Goal: Information Seeking & Learning: Compare options

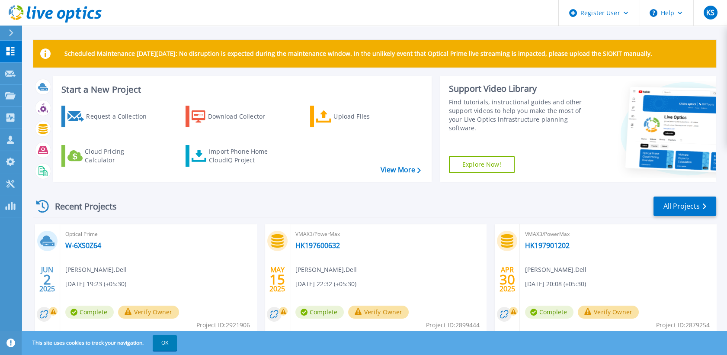
click at [10, 26] on div at bounding box center [15, 33] width 14 height 15
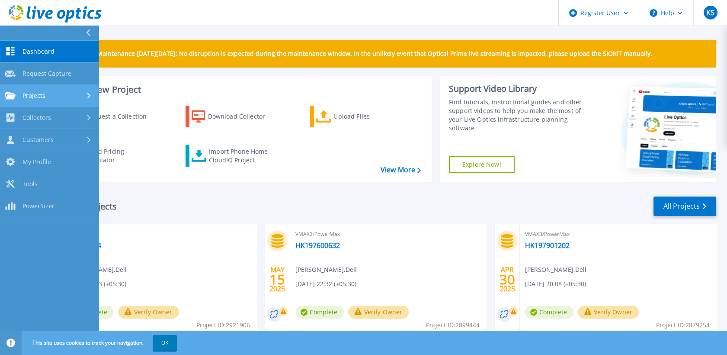
click at [88, 92] on div at bounding box center [89, 95] width 7 height 7
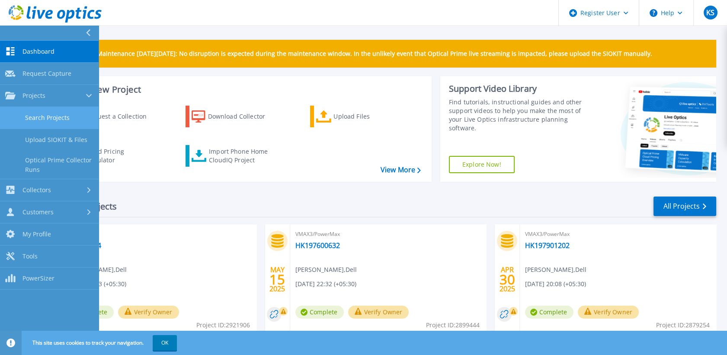
click at [79, 117] on link "Search Projects" at bounding box center [49, 118] width 99 height 22
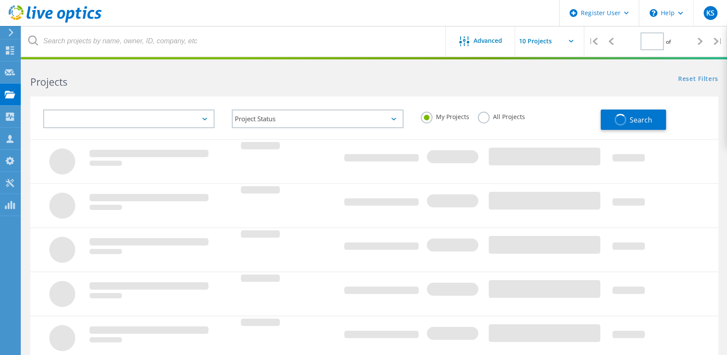
type input "1"
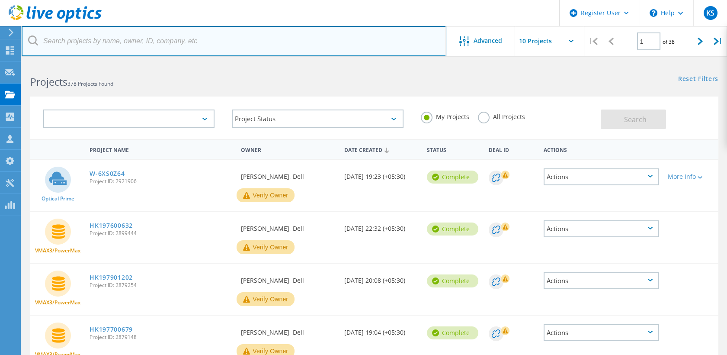
click at [111, 40] on input "text" at bounding box center [234, 41] width 425 height 30
paste input "3042646"
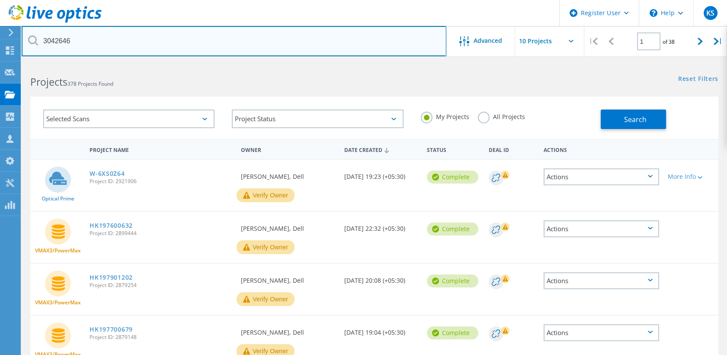
type input "3042646"
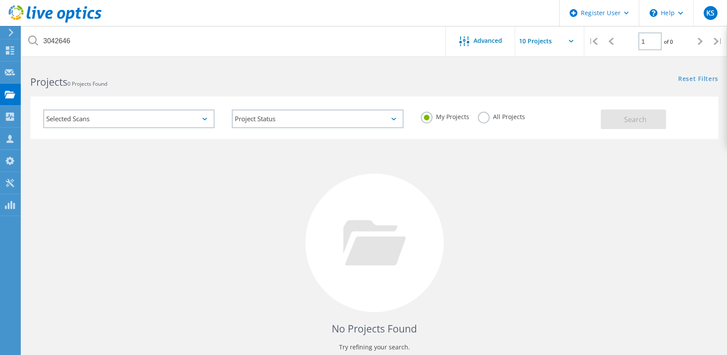
click at [485, 113] on label "All Projects" at bounding box center [501, 116] width 47 height 8
click at [0, 0] on input "All Projects" at bounding box center [0, 0] width 0 height 0
click at [604, 125] on button "Search" at bounding box center [633, 118] width 65 height 19
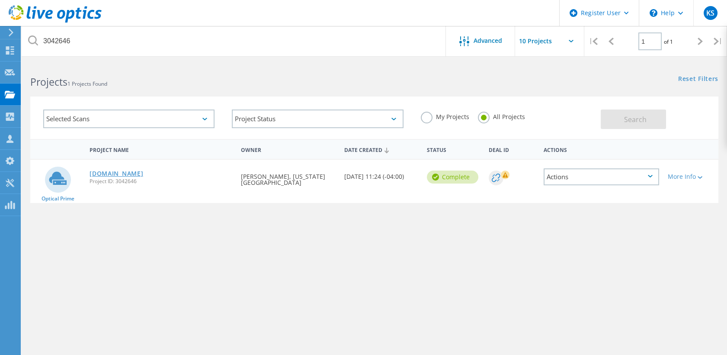
click at [141, 177] on link "vcenterappliance.mica.edu" at bounding box center [117, 173] width 54 height 6
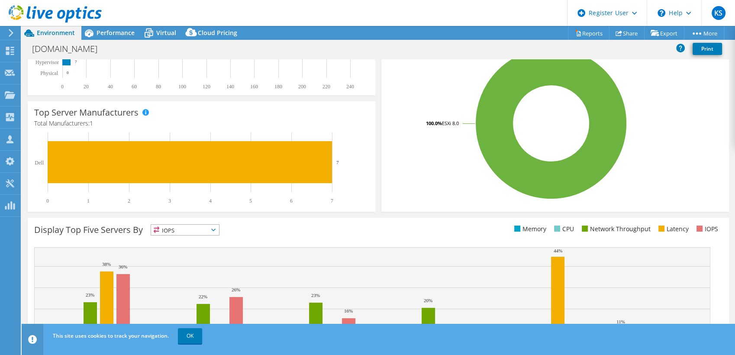
scroll to position [222, 0]
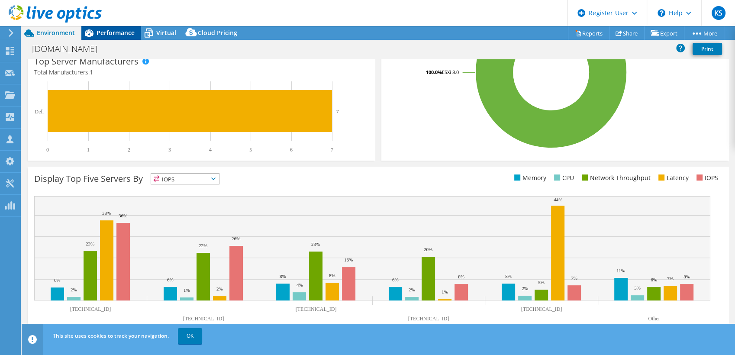
click at [99, 30] on span "Performance" at bounding box center [115, 33] width 38 height 8
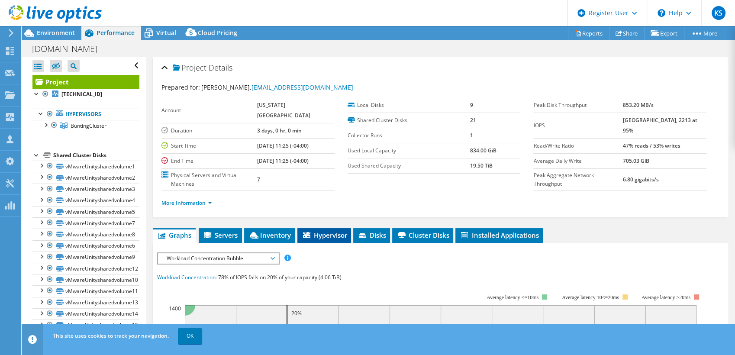
scroll to position [154, 0]
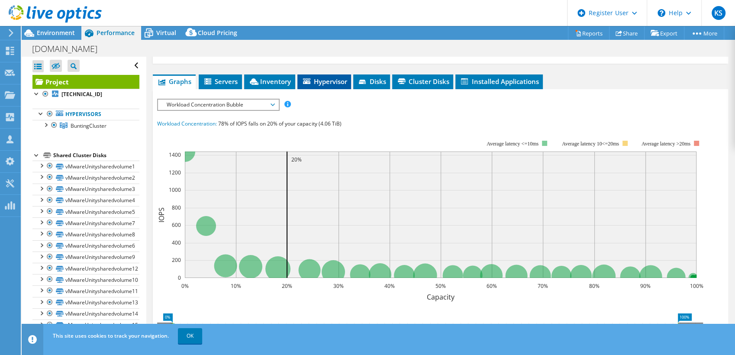
click at [319, 79] on span "Hypervisor" at bounding box center [324, 81] width 45 height 9
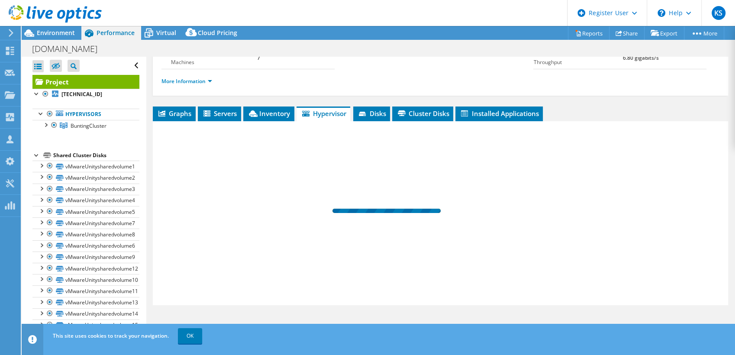
scroll to position [121, 0]
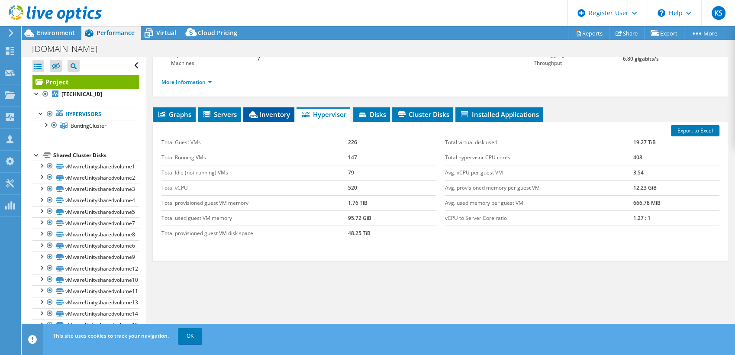
click at [273, 110] on span "Inventory" at bounding box center [268, 114] width 42 height 9
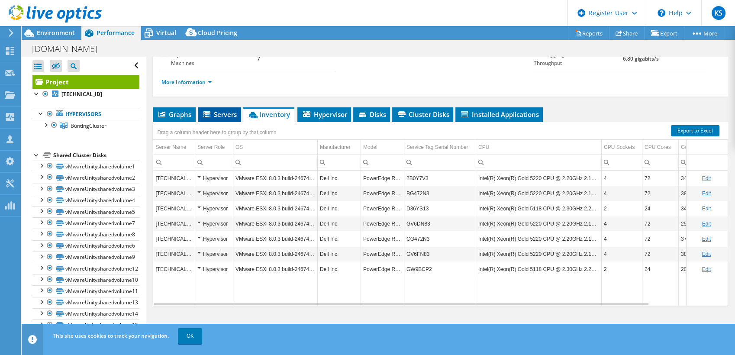
click at [215, 116] on span "Servers" at bounding box center [219, 114] width 35 height 9
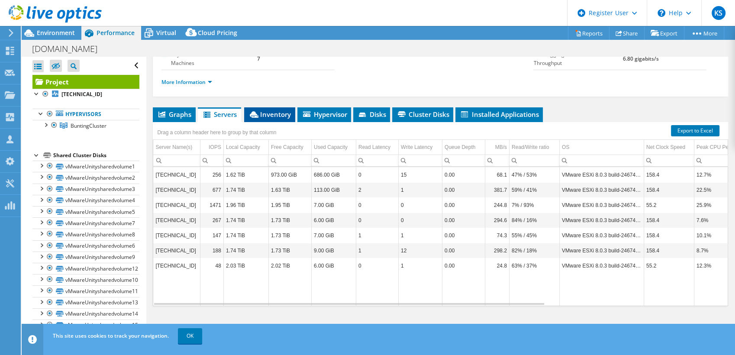
click at [271, 116] on span "Inventory" at bounding box center [269, 114] width 42 height 9
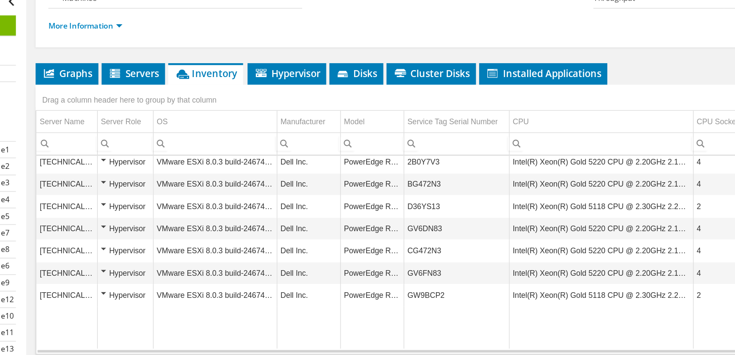
scroll to position [3, 0]
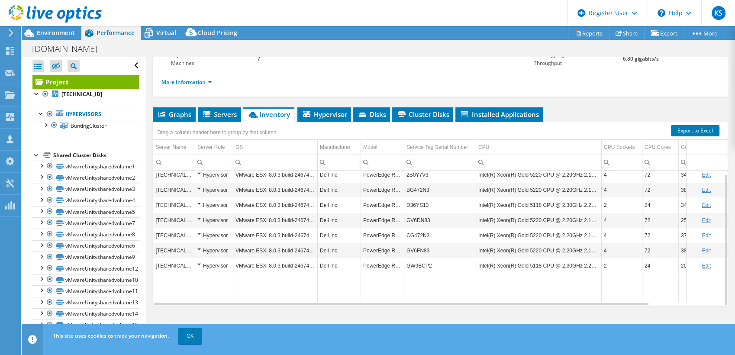
click at [10, 32] on icon at bounding box center [11, 33] width 6 height 8
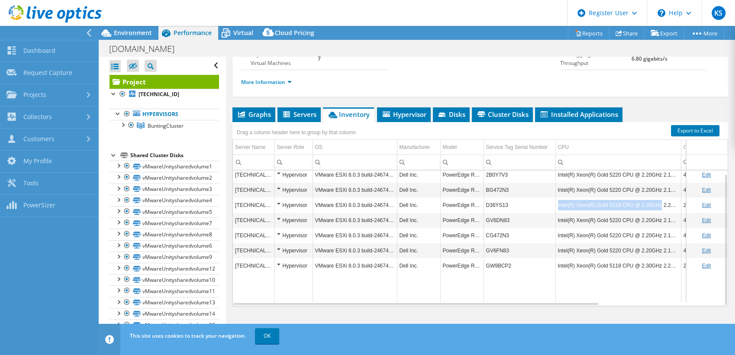
drag, startPoint x: 556, startPoint y: 206, endPoint x: 656, endPoint y: 206, distance: 99.1
click at [656, 206] on td "Intel(R) Xeon(R) Gold 5118 CPU @ 2.30GHz 2.29 GHz" at bounding box center [617, 204] width 125 height 15
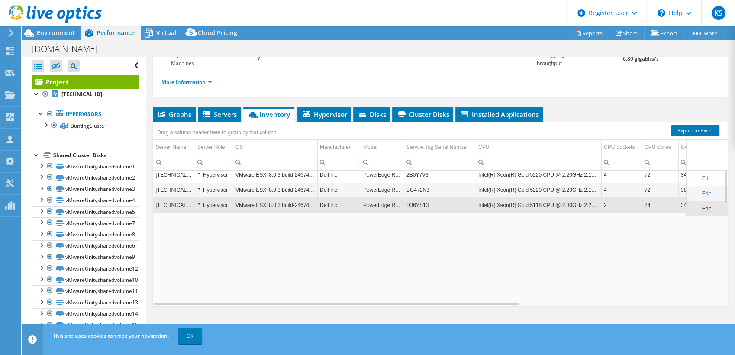
scroll to position [0, 0]
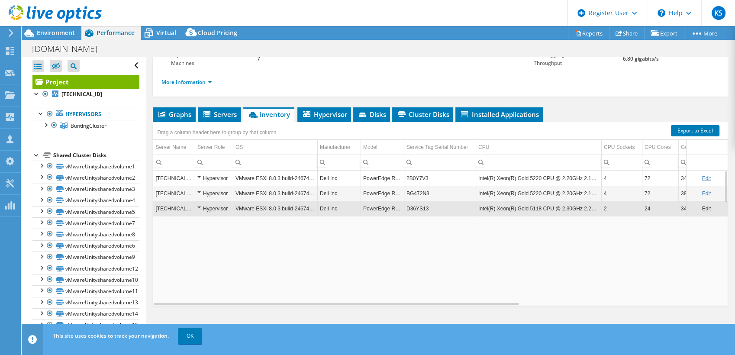
copy td "Intel(R) Xeon(R) Gold 5118 CPU @ 2.30GHz"
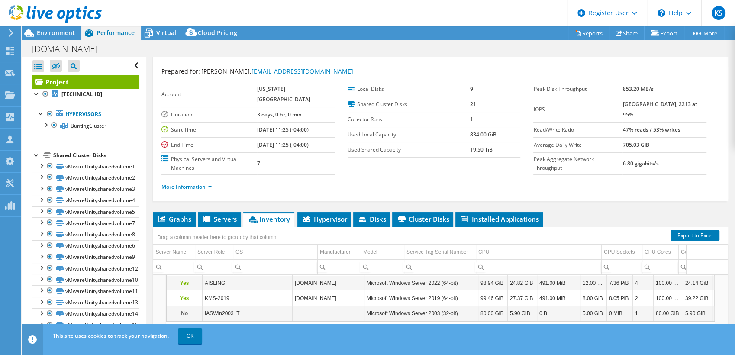
scroll to position [15, 0]
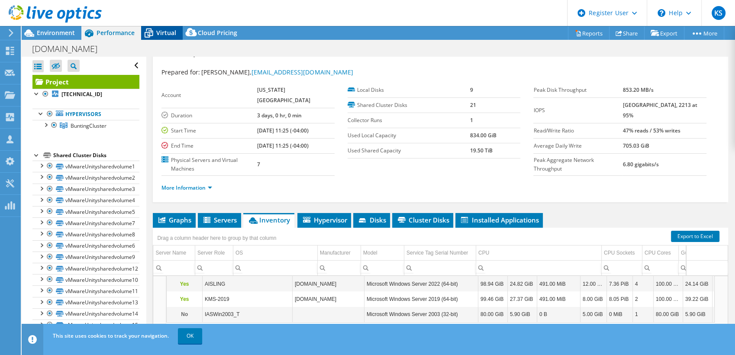
click at [163, 31] on span "Virtual" at bounding box center [166, 33] width 20 height 8
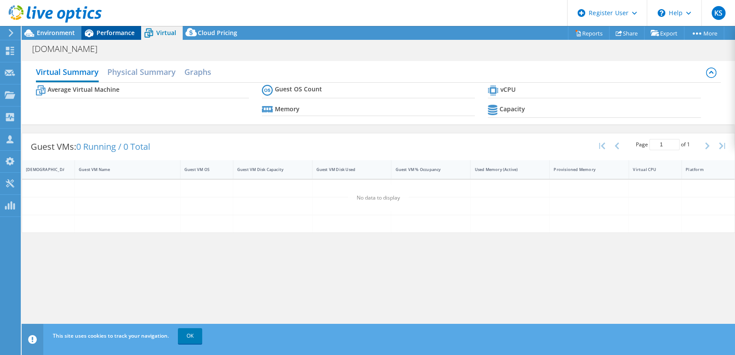
click at [120, 33] on span "Performance" at bounding box center [115, 33] width 38 height 8
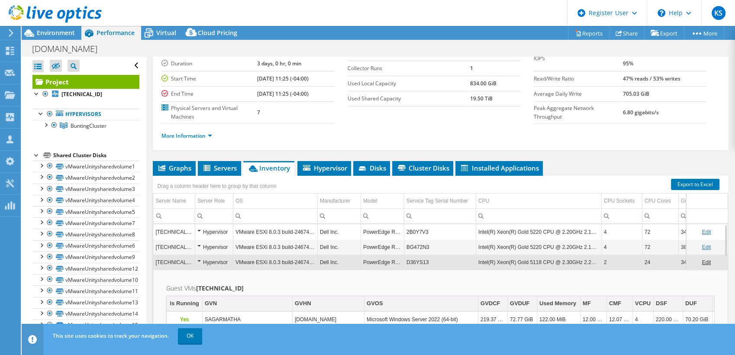
scroll to position [66, 0]
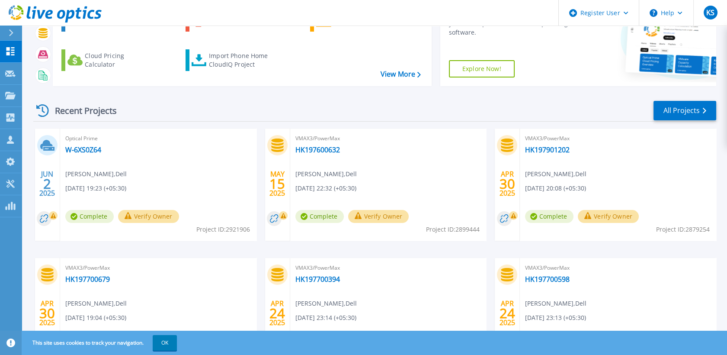
scroll to position [96, 0]
click at [12, 31] on icon at bounding box center [11, 32] width 5 height 7
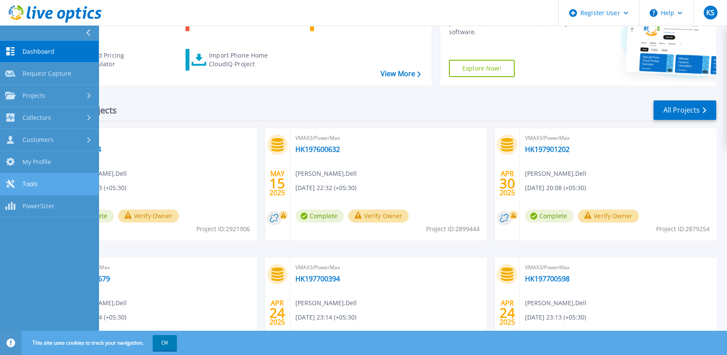
click at [53, 186] on link "Tools Tools" at bounding box center [49, 184] width 99 height 22
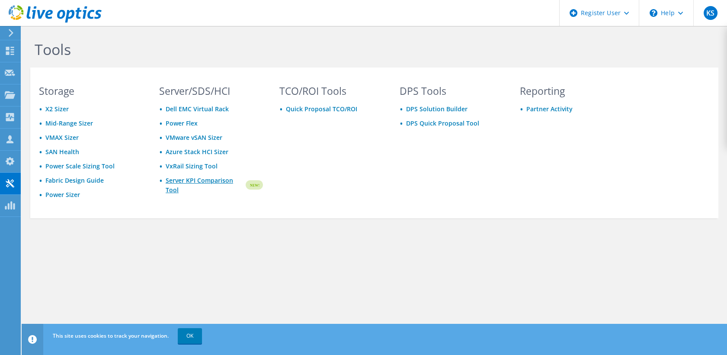
click at [174, 180] on link "Server KPI Comparison Tool" at bounding box center [205, 185] width 79 height 19
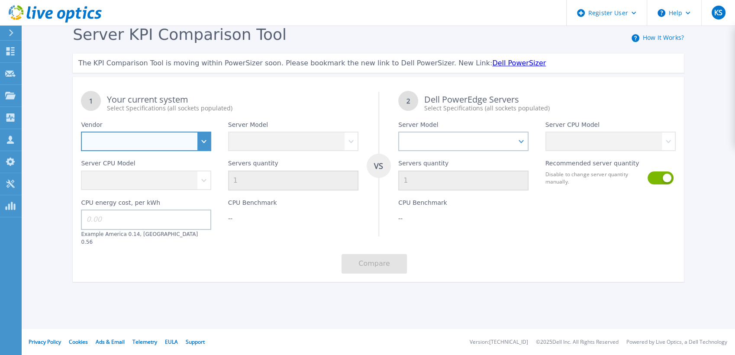
click at [201, 135] on select "Dell HPE Lenovo Supermicro" at bounding box center [146, 141] width 130 height 19
select select "Dell"
click at [81, 132] on select "Dell HPE Lenovo Supermicro" at bounding box center [146, 141] width 130 height 19
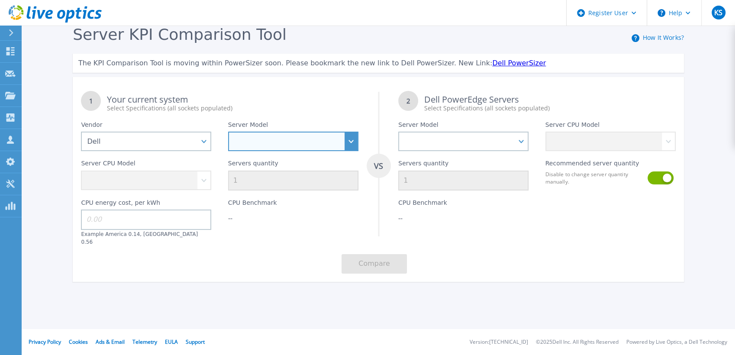
click at [352, 141] on select "PowerEdge C6520 PowerEdge C6525 PowerEdge HS5610 PowerEdge HS5620 PowerEdge R24…" at bounding box center [293, 141] width 130 height 19
click at [352, 138] on select "PowerEdge C6520 PowerEdge C6525 PowerEdge HS5610 PowerEdge HS5620 PowerEdge R24…" at bounding box center [293, 141] width 130 height 19
select select "PowerEdge R840"
click at [228, 132] on select "PowerEdge C6520 PowerEdge C6525 PowerEdge HS5610 PowerEdge HS5620 PowerEdge R24…" at bounding box center [293, 141] width 130 height 19
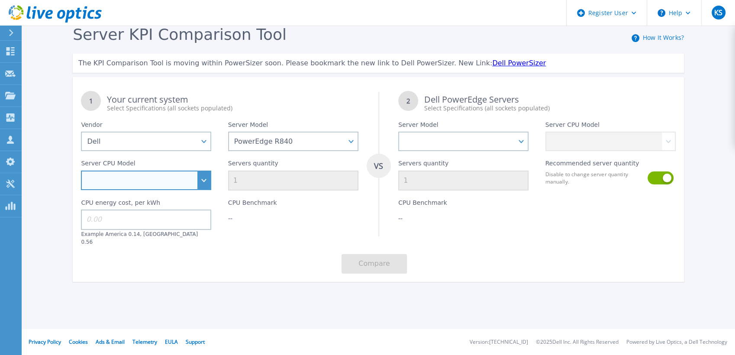
click at [200, 182] on select "Intel Xeon Gold 5118 2.3GHz Intel Xeon Gold 5120 2.2GHz Intel Xeon Gold 6130 2.…" at bounding box center [146, 179] width 130 height 19
click at [273, 26] on header "Register User Help KS Dell User Kavety Sumanth Sumanth.Kavety@dell.com Dell My …" at bounding box center [367, 13] width 735 height 26
click at [205, 177] on select "Intel Xeon Gold 5118 2.3GHz Intel Xeon Gold 5120 2.2GHz Intel Xeon Gold 6130 2.…" at bounding box center [146, 179] width 130 height 19
select select "335245"
click at [81, 171] on select "Intel Xeon Gold 5118 2.3GHz Intel Xeon Gold 5120 2.2GHz Intel Xeon Gold 6130 2.…" at bounding box center [146, 179] width 130 height 19
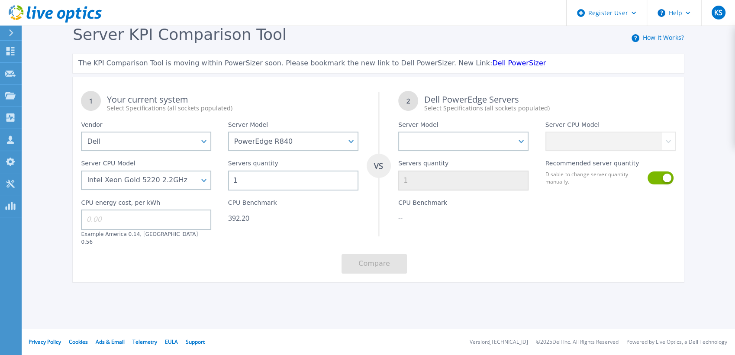
click at [290, 186] on input "1" at bounding box center [293, 180] width 130 height 20
type input "5"
click at [185, 214] on input at bounding box center [146, 219] width 130 height 20
type input "0.14"
click at [521, 145] on select "PowerEdge C6520 PowerEdge C6525 PowerEdge HS5610 PowerEdge HS5620 PowerEdge R24…" at bounding box center [463, 141] width 130 height 19
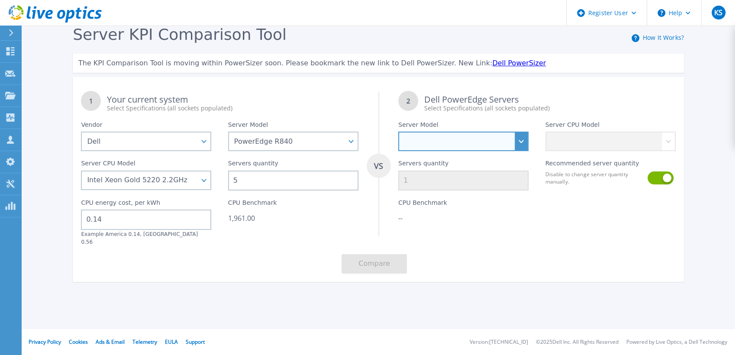
select select "PowerEdge HS5620"
click at [398, 132] on select "PowerEdge C6520 PowerEdge C6525 PowerEdge HS5610 PowerEdge HS5620 PowerEdge R24…" at bounding box center [463, 141] width 130 height 19
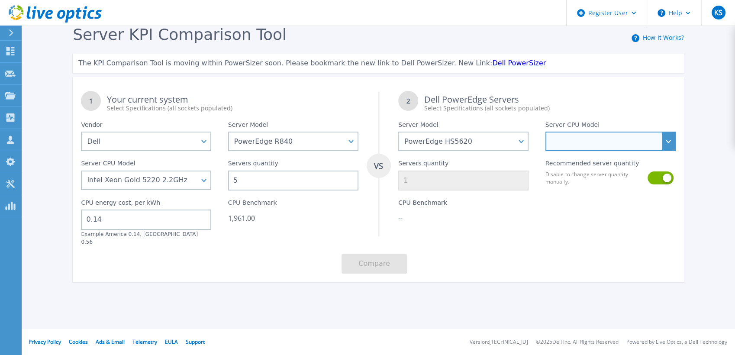
click at [598, 137] on select "Intel Xeon Bronze 3408U 1.8GHz Intel Xeon Silver 4410Y 2GHz Intel Xeon Silver 4…" at bounding box center [610, 141] width 130 height 19
select select "335800"
click at [545, 132] on select "Intel Xeon Bronze 3408U 1.8GHz Intel Xeon Silver 4410Y 2GHz Intel Xeon Silver 4…" at bounding box center [610, 141] width 130 height 19
type input "9"
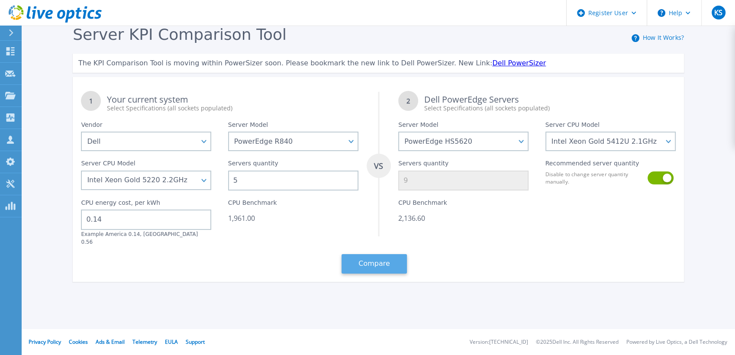
click at [373, 257] on button "Compare" at bounding box center [373, 263] width 65 height 19
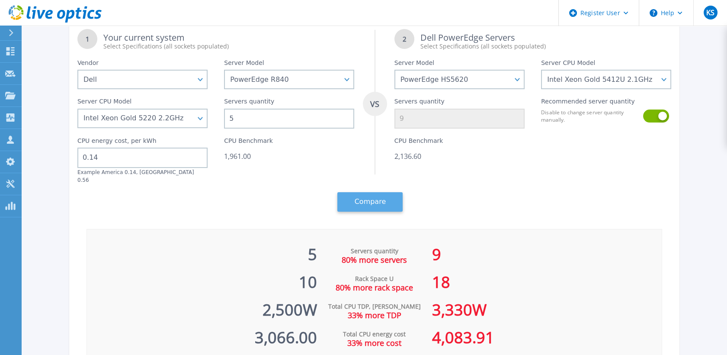
scroll to position [60, 0]
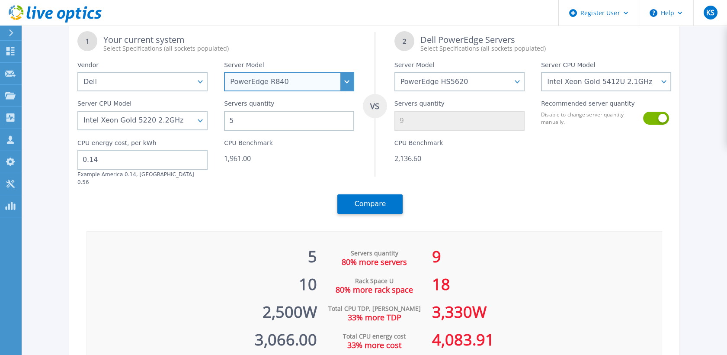
click at [348, 80] on select "PowerEdge C6520 PowerEdge C6525 PowerEdge HS5610 PowerEdge HS5620 PowerEdge R24…" at bounding box center [289, 81] width 130 height 19
select select "PowerEdge R940"
click at [228, 91] on select "PowerEdge C6520 PowerEdge C6525 PowerEdge HS5610 PowerEdge HS5620 PowerEdge R24…" at bounding box center [289, 81] width 130 height 19
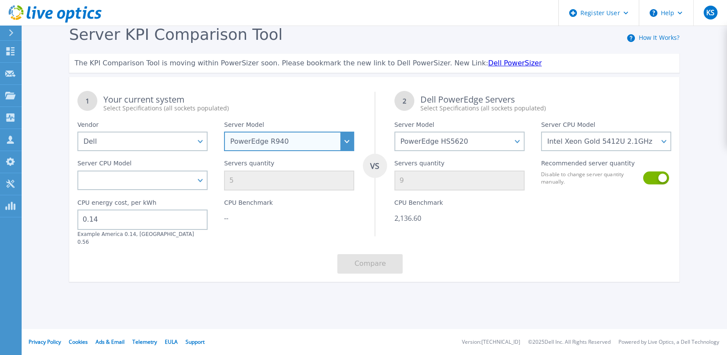
scroll to position [0, 0]
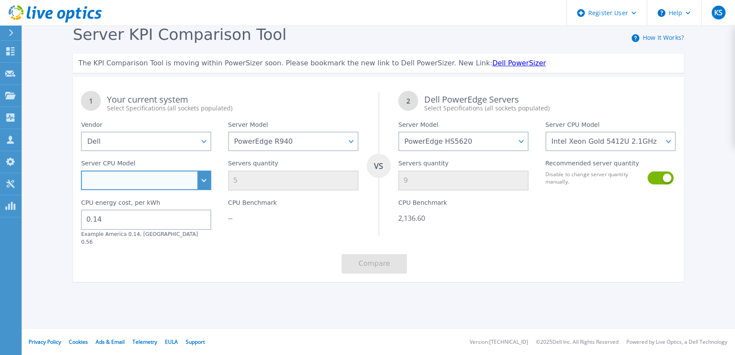
click at [199, 176] on select "Intel Xeon Gold 5115 2.4GHz Intel Xeon Gold 5118 2.3GHz Intel Xeon Gold 5120 2.…" at bounding box center [146, 179] width 130 height 19
select select "335265"
click at [81, 171] on select "Intel Xeon Gold 5115 2.4GHz Intel Xeon Gold 5118 2.3GHz Intel Xeon Gold 5120 2.…" at bounding box center [146, 179] width 130 height 19
type input "6"
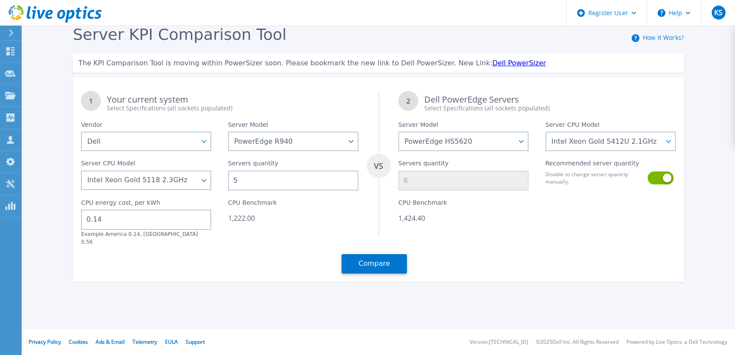
click at [270, 188] on input "5" at bounding box center [293, 180] width 130 height 20
type input "0"
type input "2"
type input "3"
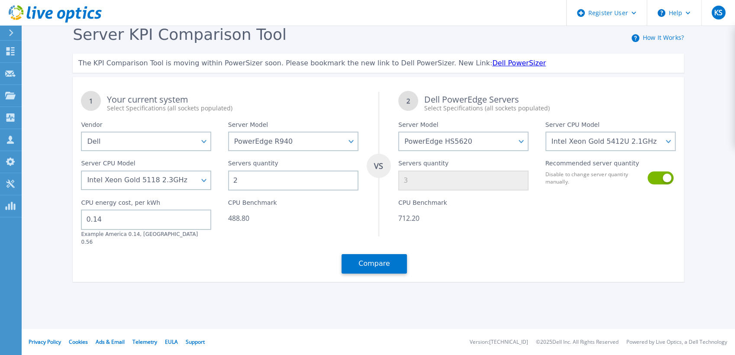
click at [270, 188] on input "2" at bounding box center [293, 180] width 130 height 20
type input "2"
click at [276, 222] on div "488.80" at bounding box center [293, 218] width 130 height 9
click at [366, 254] on button "Compare" at bounding box center [373, 263] width 65 height 19
click at [366, 260] on span "Calculating..." at bounding box center [380, 264] width 45 height 8
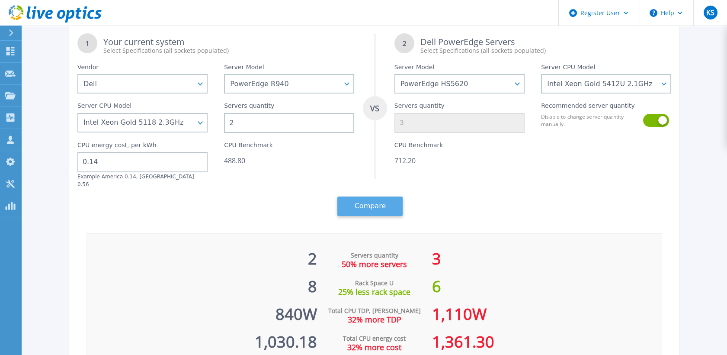
scroll to position [58, 0]
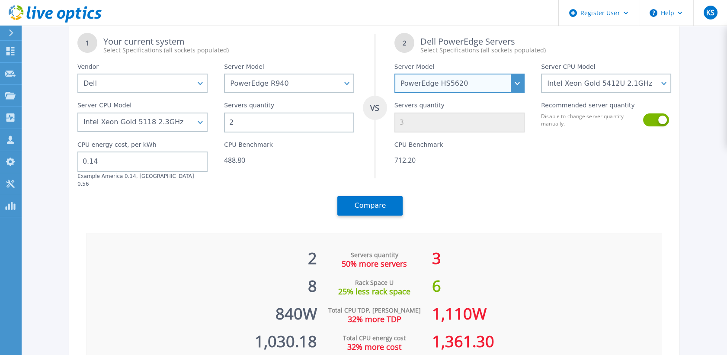
click at [519, 81] on select "PowerEdge C6520 PowerEdge C6525 PowerEdge HS5610 PowerEdge HS5620 PowerEdge R24…" at bounding box center [460, 83] width 130 height 19
select select "PowerEdge R860"
click at [398, 93] on select "PowerEdge C6520 PowerEdge C6525 PowerEdge HS5610 PowerEdge HS5620 PowerEdge R24…" at bounding box center [460, 83] width 130 height 19
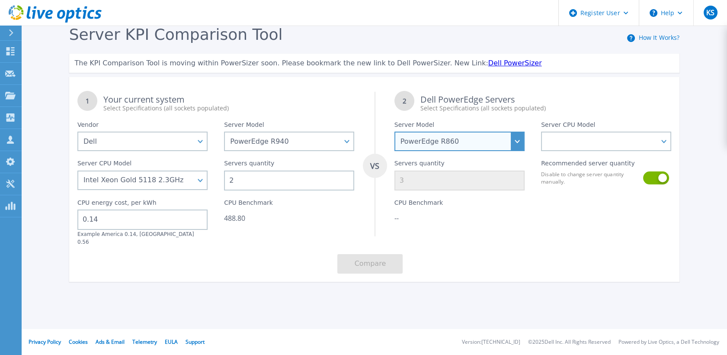
scroll to position [0, 0]
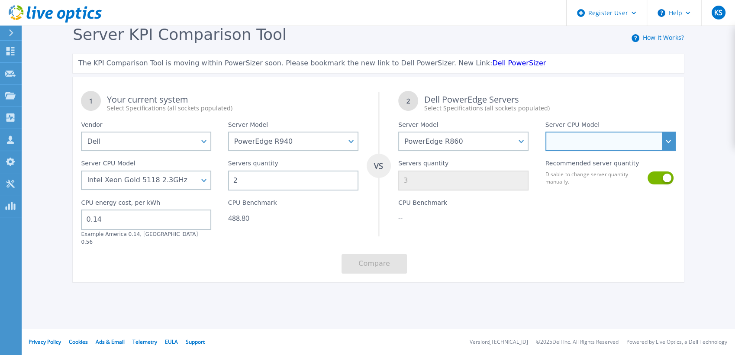
click at [665, 147] on select "Intel Xeon Gold 6416H 2.2GHz Intel Xeon Gold 6418H 2.1GHz Intel Xeon Gold 6434H…" at bounding box center [610, 141] width 130 height 19
select select "335390"
click at [545, 132] on select "Intel Xeon Gold 6416H 2.2GHz Intel Xeon Gold 6418H 2.1GHz Intel Xeon Gold 6434H…" at bounding box center [610, 141] width 130 height 19
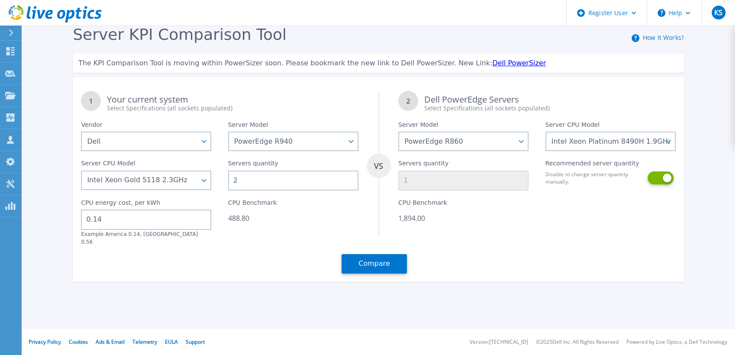
click at [650, 182] on button at bounding box center [659, 177] width 25 height 13
click at [494, 185] on input "1" at bounding box center [463, 180] width 130 height 20
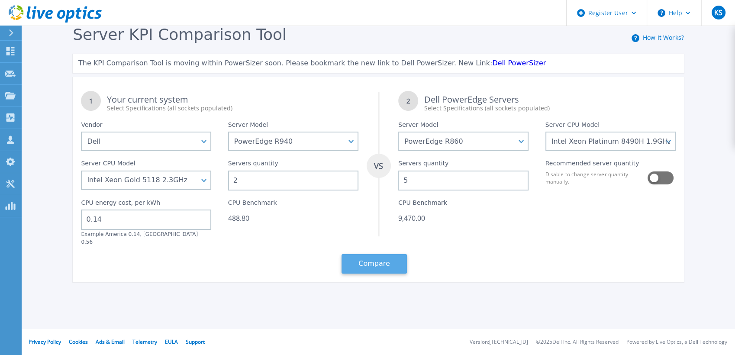
type input "5"
click at [376, 254] on button "Compare" at bounding box center [373, 263] width 65 height 19
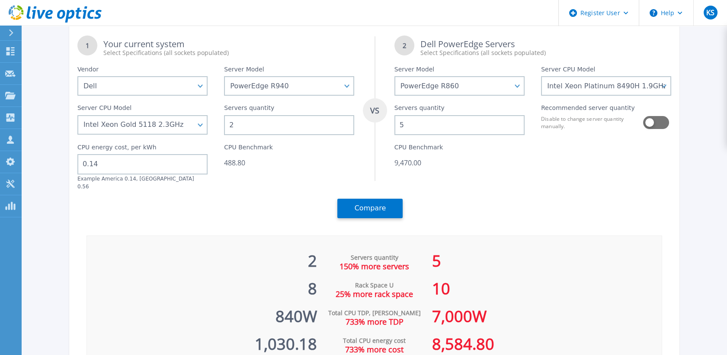
scroll to position [55, 0]
